Goal: Use online tool/utility: Utilize a website feature to perform a specific function

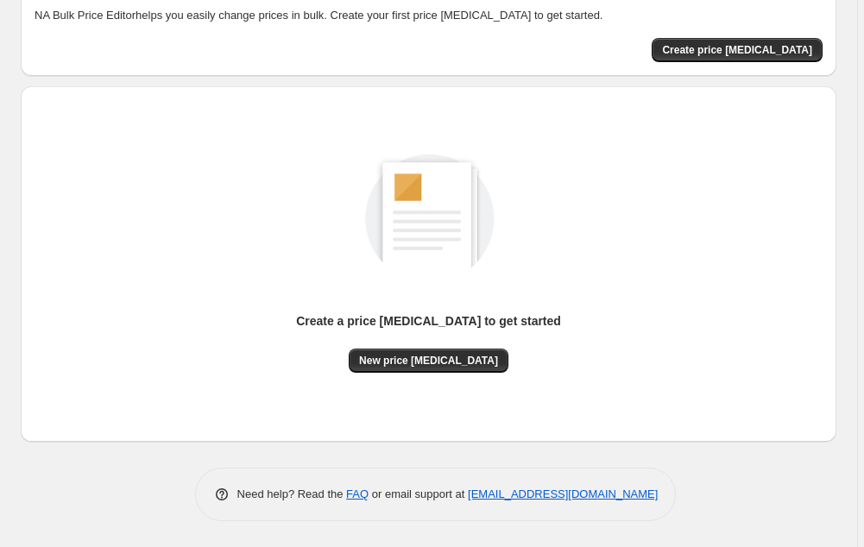
scroll to position [99, 0]
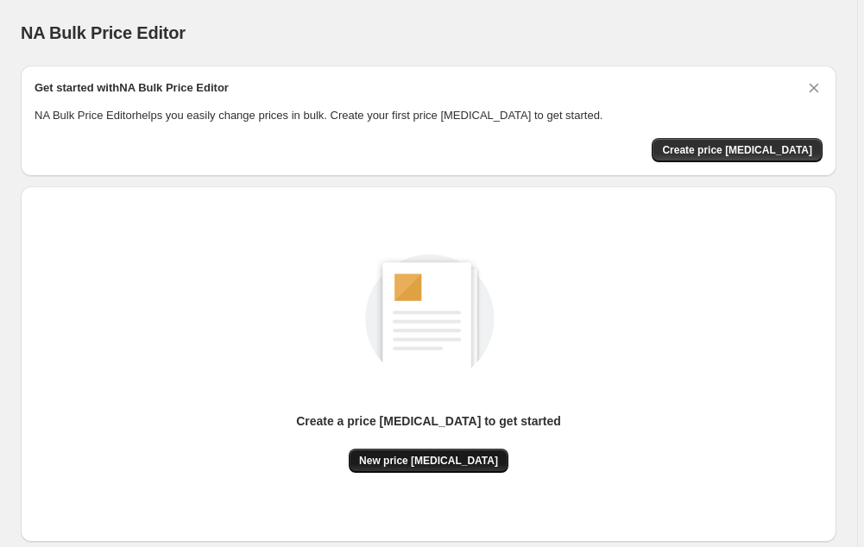
click at [439, 464] on span "New price [MEDICAL_DATA]" at bounding box center [428, 461] width 139 height 14
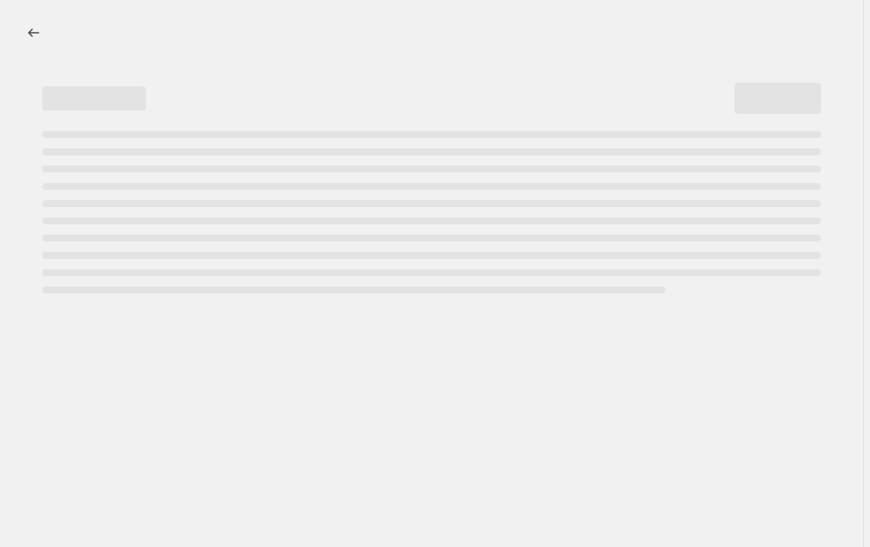
select select "percentage"
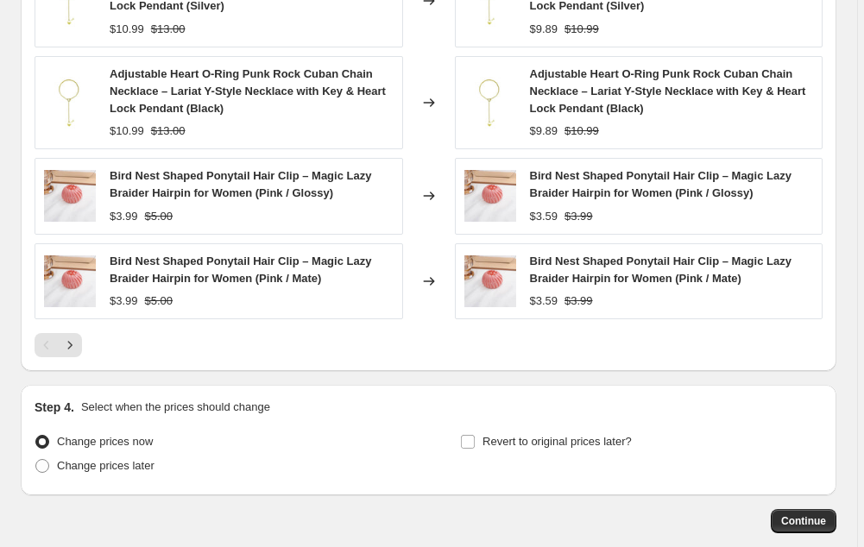
scroll to position [1167, 0]
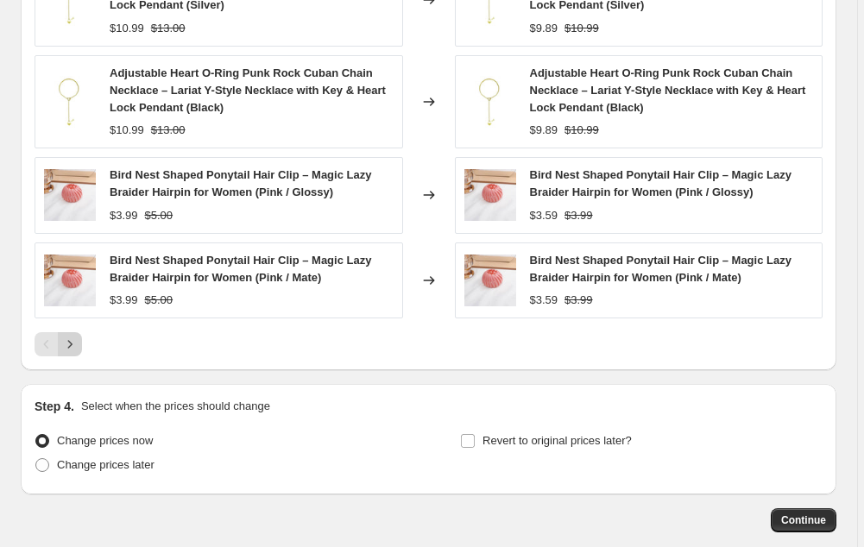
click at [77, 350] on icon "Next" at bounding box center [69, 344] width 17 height 17
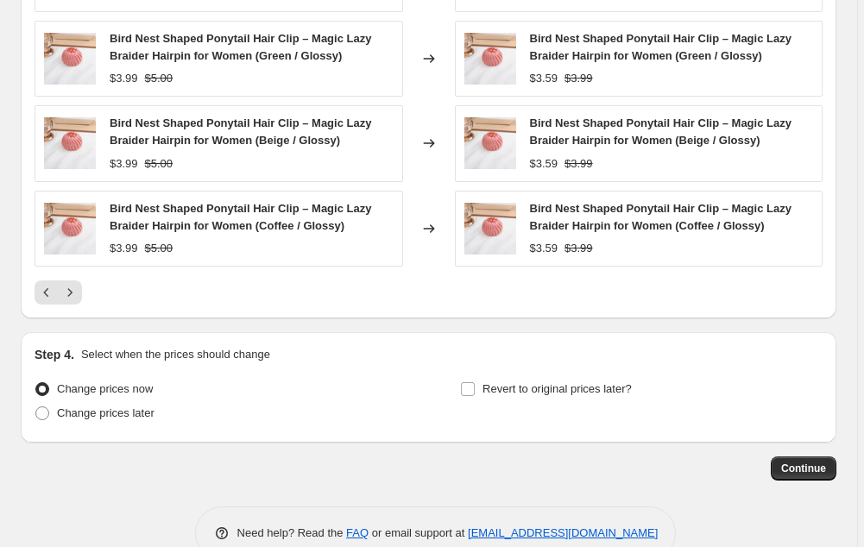
click at [75, 311] on div "PRICE CHANGE PREVIEW 205 product variants would be affected by this price chang…" at bounding box center [429, 54] width 816 height 527
click at [75, 299] on icon "Next" at bounding box center [69, 292] width 17 height 17
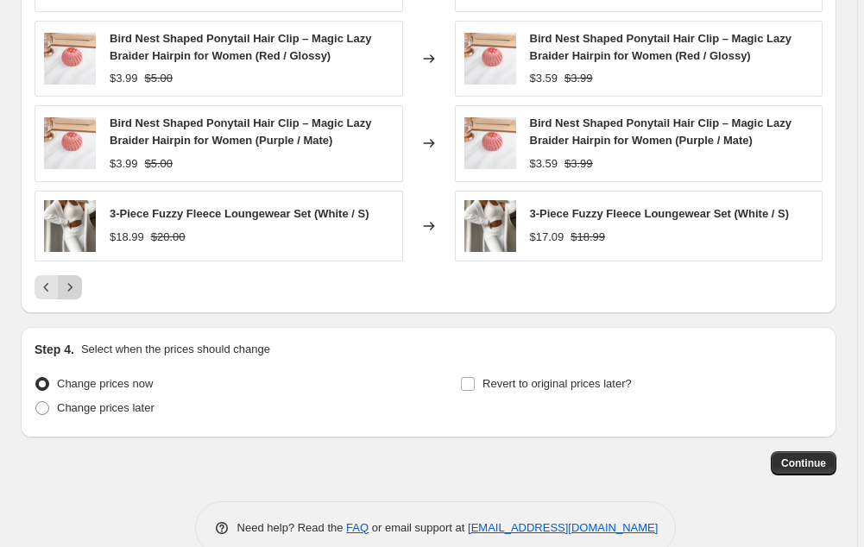
click at [75, 299] on button "Next" at bounding box center [70, 287] width 24 height 24
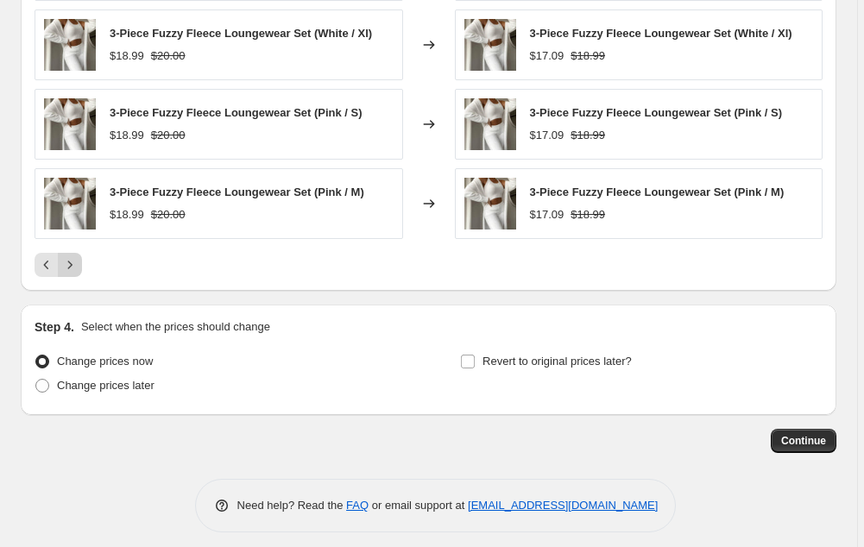
click at [73, 275] on button "Next" at bounding box center [70, 265] width 24 height 24
click at [72, 262] on icon "Next" at bounding box center [69, 264] width 17 height 17
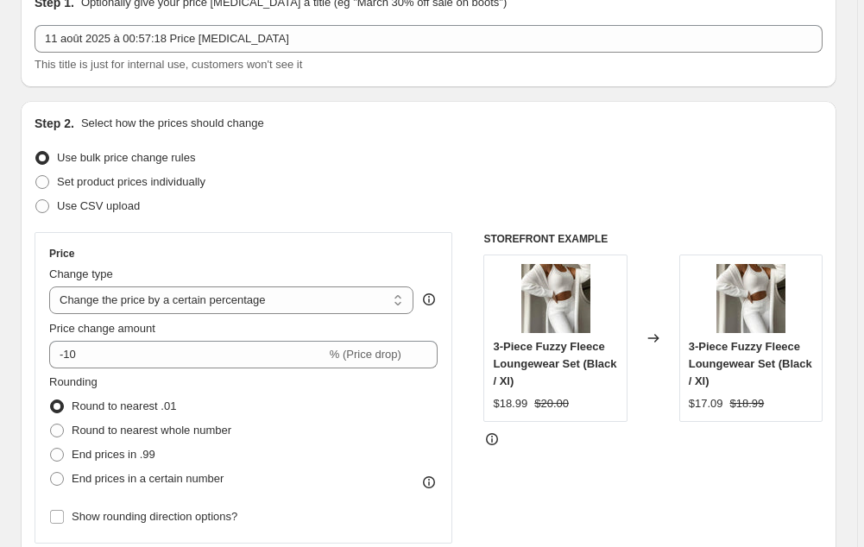
scroll to position [87, 0]
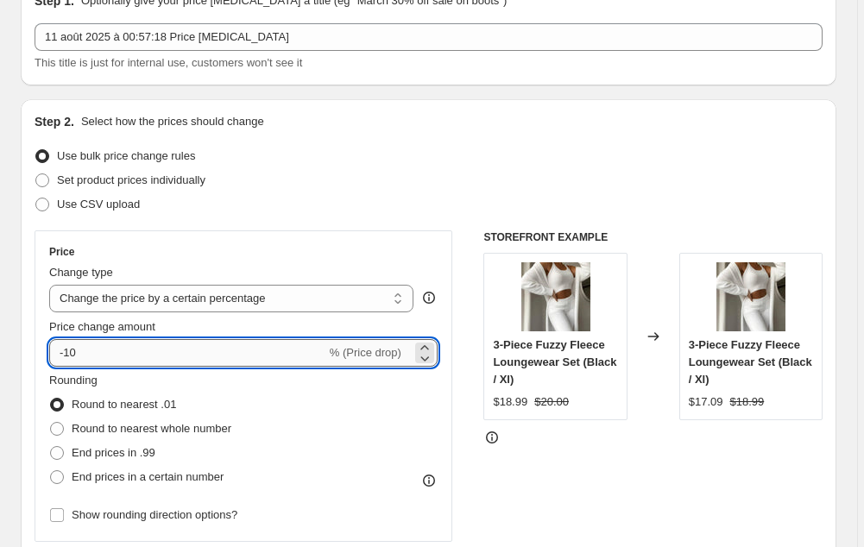
click at [89, 357] on input "-10" at bounding box center [187, 353] width 277 height 28
click at [428, 357] on icon at bounding box center [424, 358] width 17 height 17
click at [429, 356] on icon at bounding box center [424, 358] width 17 height 17
click at [431, 343] on icon at bounding box center [424, 347] width 17 height 17
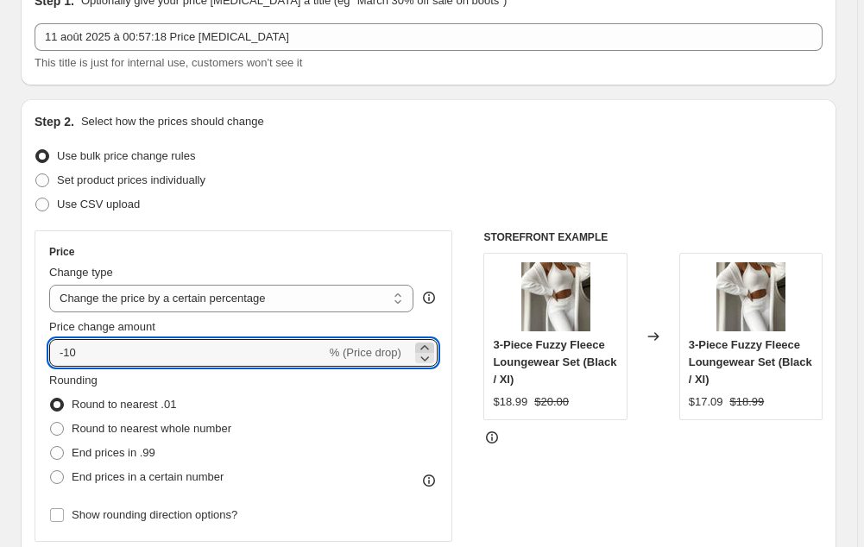
click at [431, 343] on icon at bounding box center [424, 347] width 17 height 17
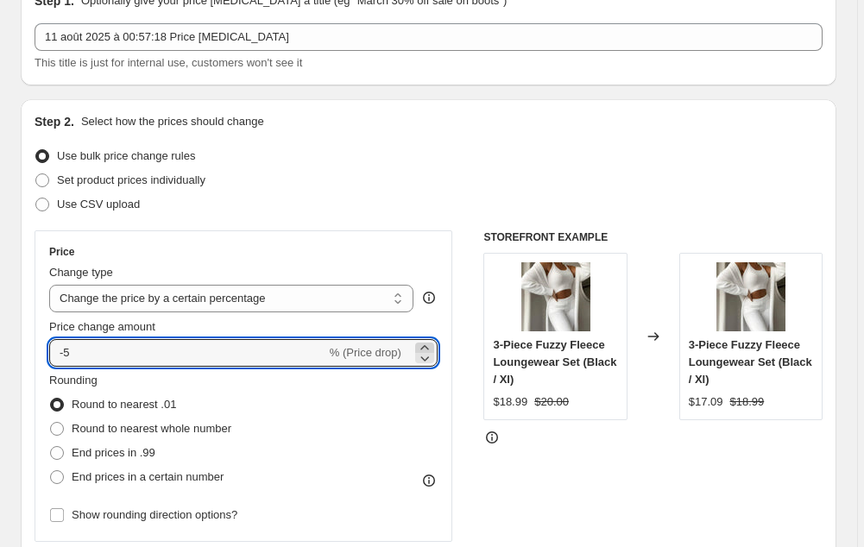
click at [431, 343] on icon at bounding box center [424, 347] width 17 height 17
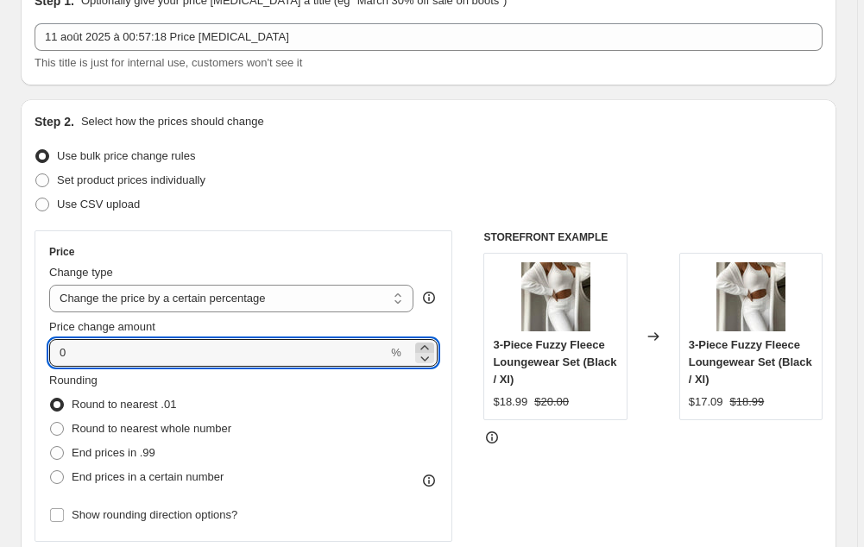
click at [431, 343] on icon at bounding box center [424, 347] width 17 height 17
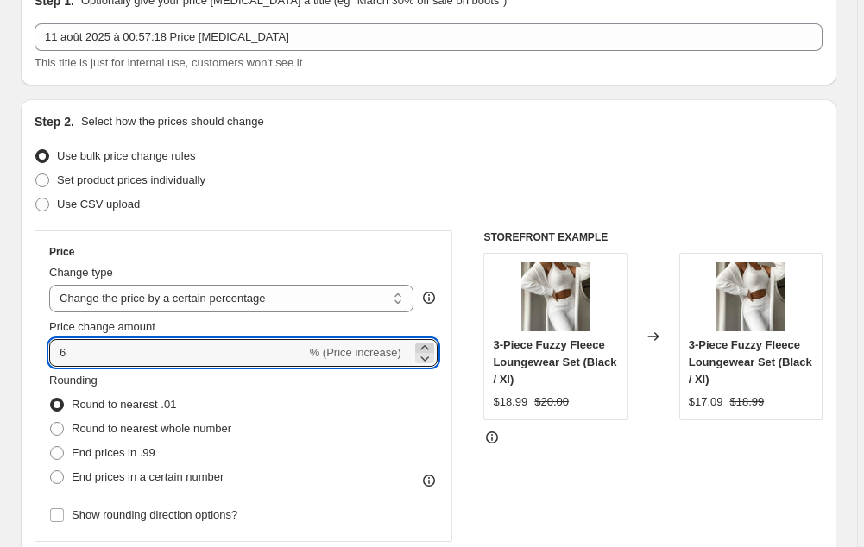
click at [431, 343] on icon at bounding box center [424, 347] width 17 height 17
type input "7"
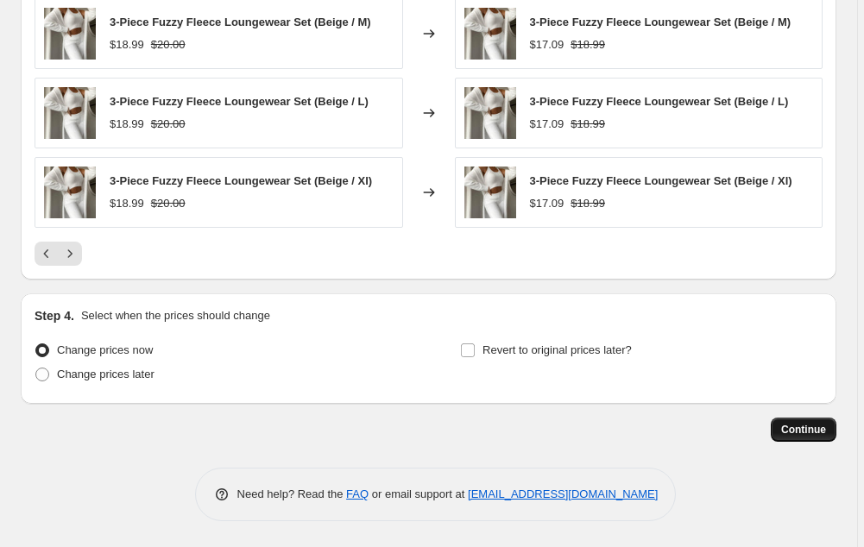
scroll to position [1178, 0]
type input "100"
click at [819, 426] on span "Continue" at bounding box center [803, 430] width 45 height 14
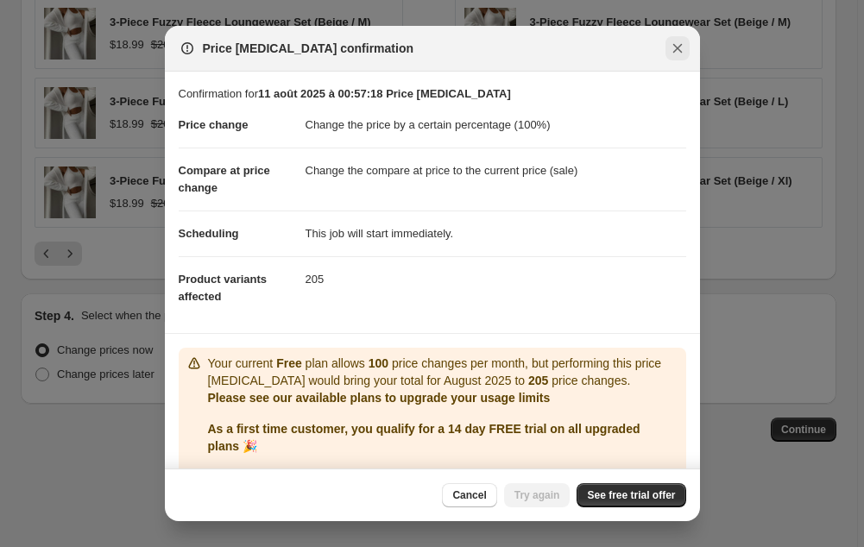
click at [682, 55] on icon "Close" at bounding box center [677, 48] width 17 height 17
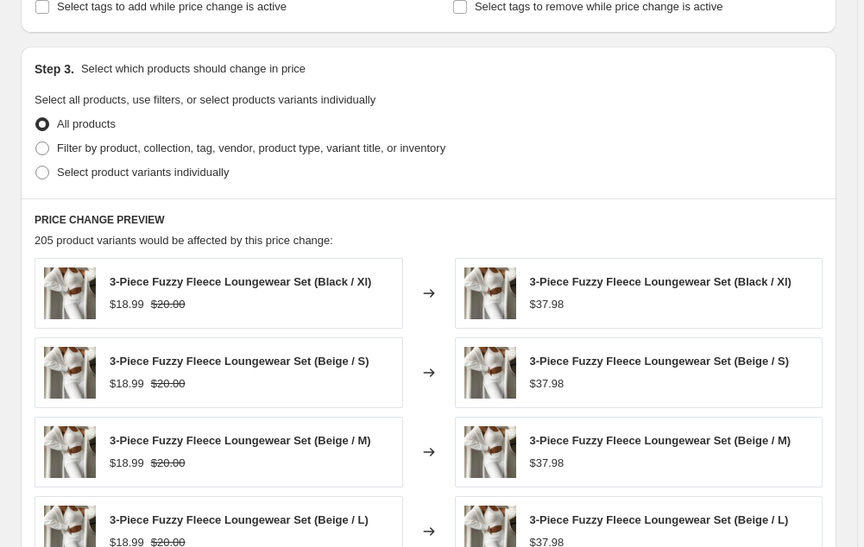
scroll to position [758, 0]
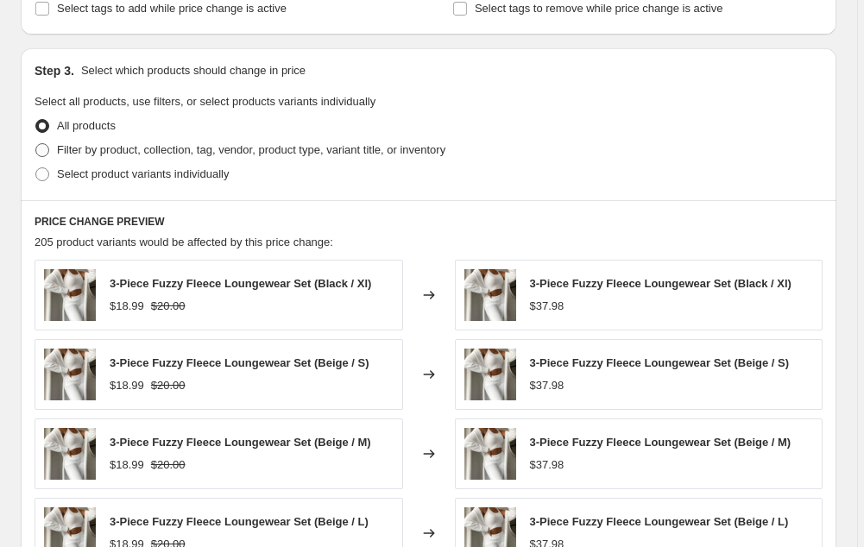
click at [47, 150] on span at bounding box center [42, 150] width 14 height 14
click at [36, 144] on input "Filter by product, collection, tag, vendor, product type, variant title, or inv…" at bounding box center [35, 143] width 1 height 1
radio input "true"
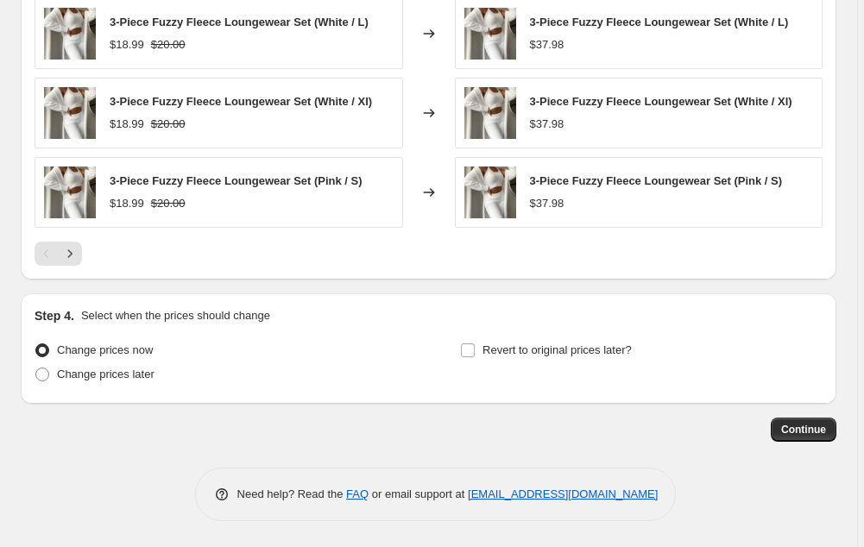
scroll to position [1408, 0]
click at [75, 257] on icon "Next" at bounding box center [69, 253] width 17 height 17
click at [73, 265] on div "Pagination" at bounding box center [70, 254] width 24 height 24
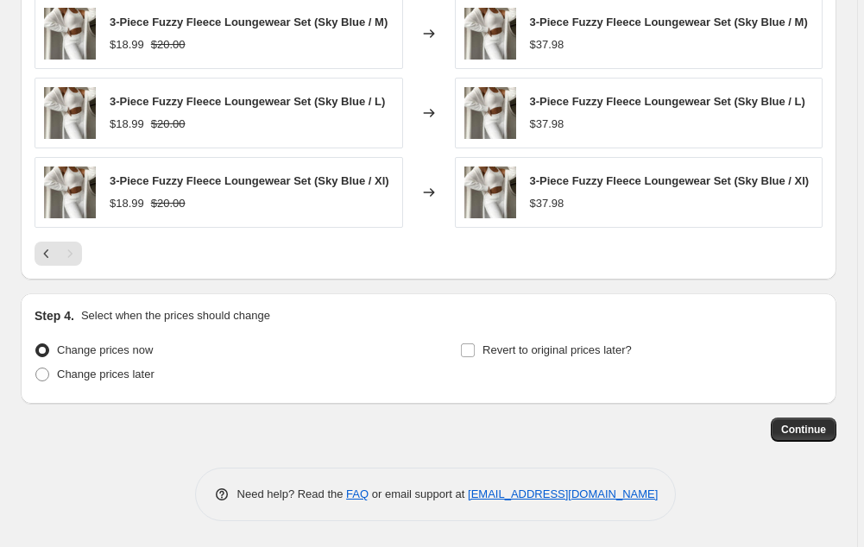
click at [73, 265] on div "Pagination" at bounding box center [70, 254] width 24 height 24
click at [815, 436] on span "Continue" at bounding box center [803, 430] width 45 height 14
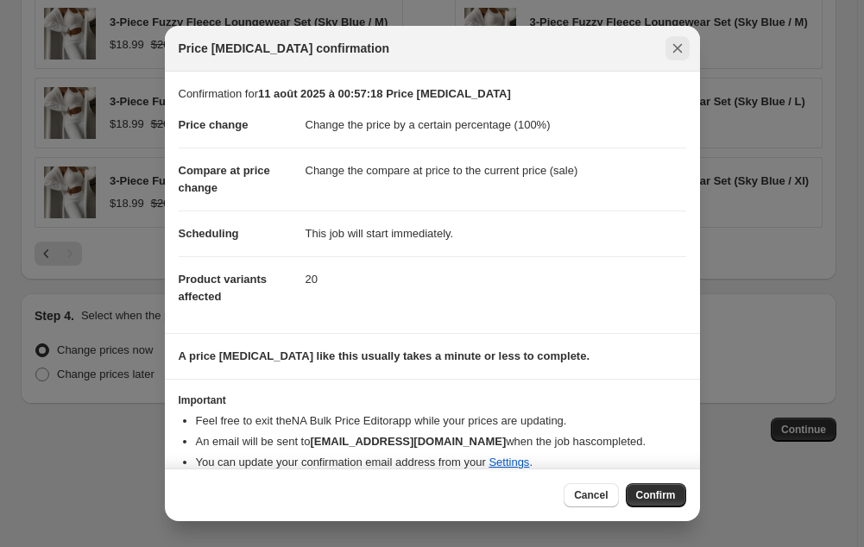
click at [685, 54] on icon "Close" at bounding box center [677, 48] width 17 height 17
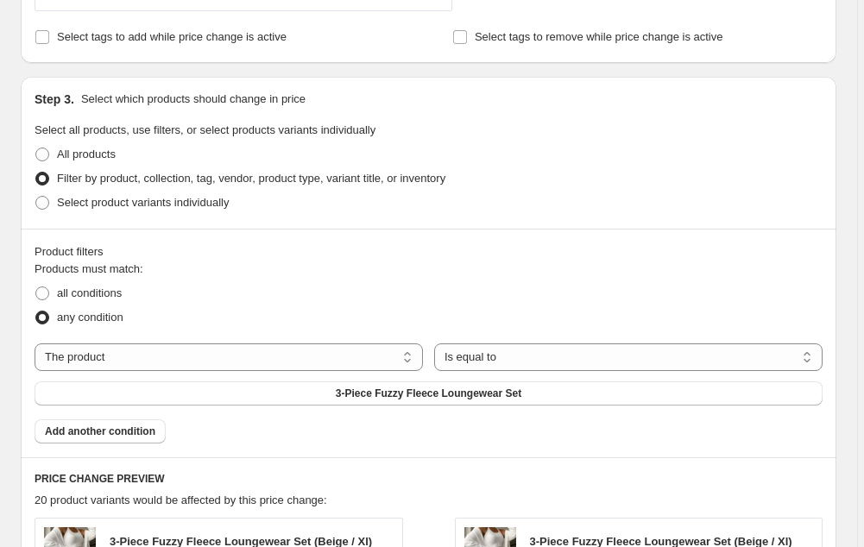
scroll to position [637, 0]
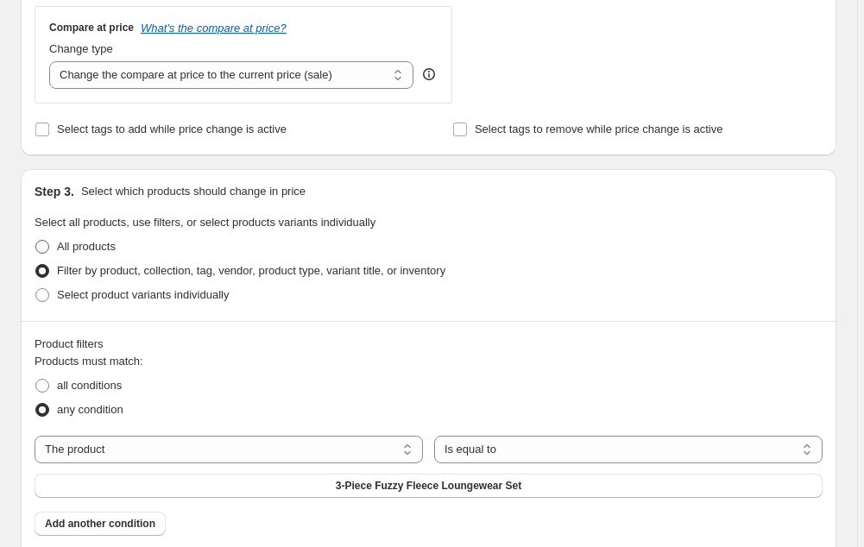
click at [46, 246] on span at bounding box center [42, 247] width 14 height 14
click at [36, 241] on input "All products" at bounding box center [35, 240] width 1 height 1
radio input "true"
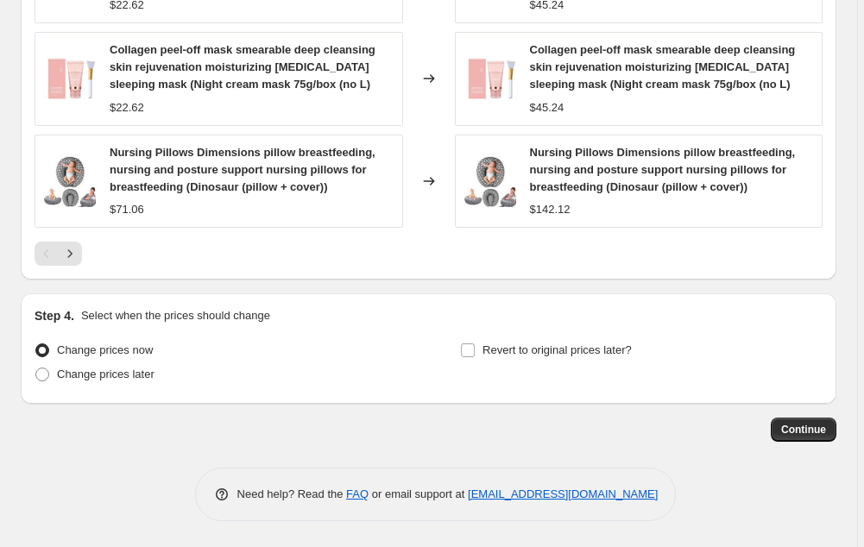
scroll to position [1292, 0]
click at [806, 431] on span "Continue" at bounding box center [803, 430] width 45 height 14
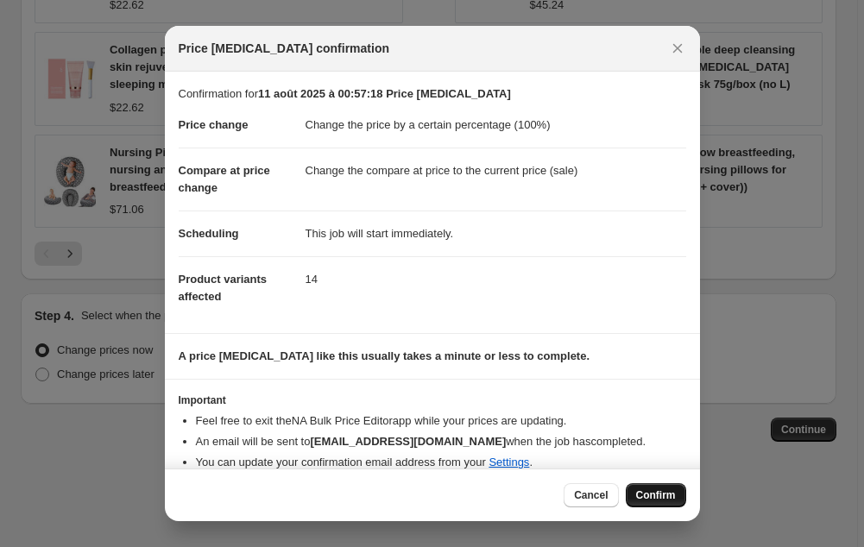
click at [666, 495] on span "Confirm" at bounding box center [656, 496] width 40 height 14
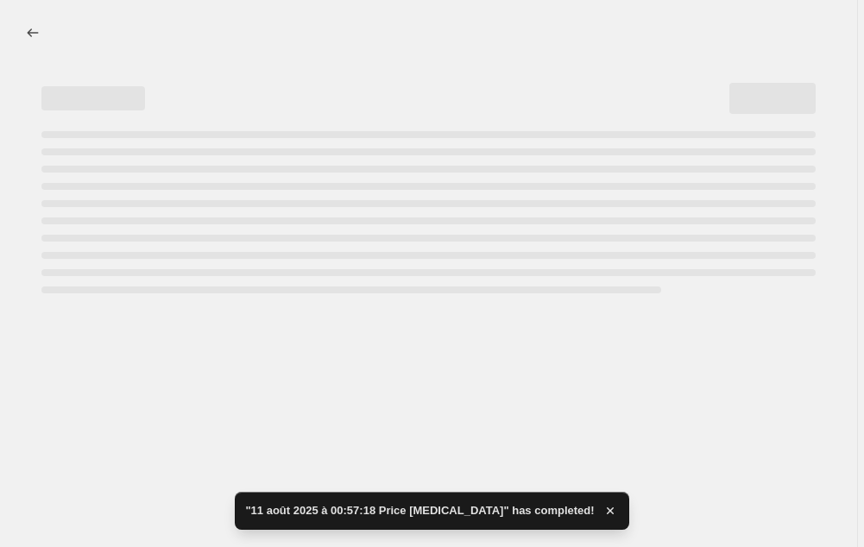
select select "percentage"
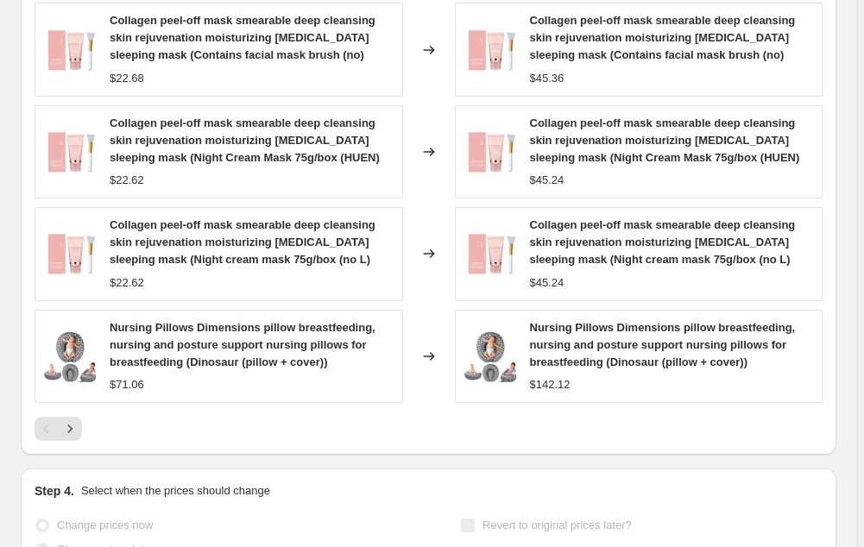
scroll to position [1310, 0]
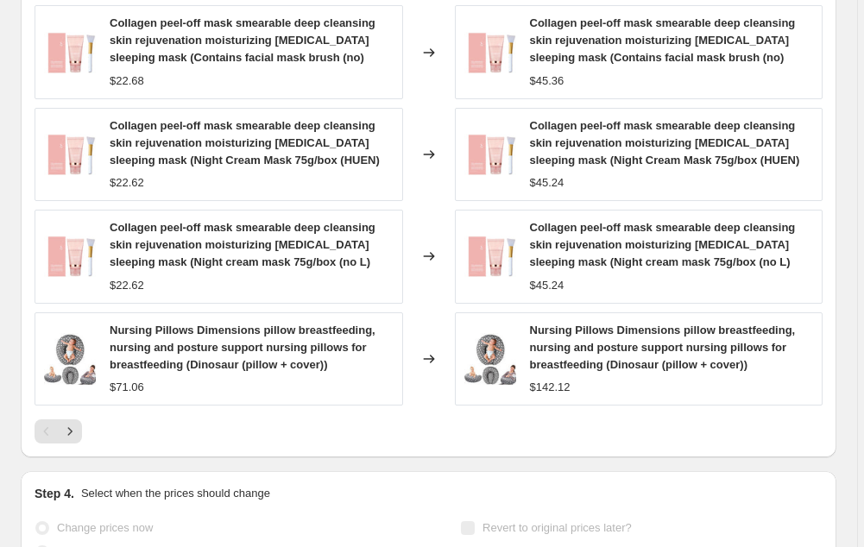
click at [69, 250] on img at bounding box center [70, 257] width 52 height 52
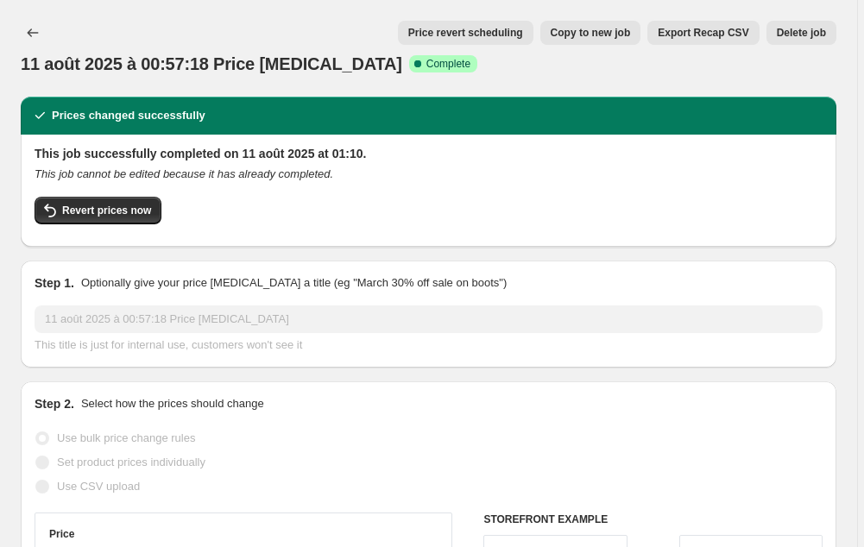
scroll to position [0, 0]
